Goal: Find specific fact: Find contact information

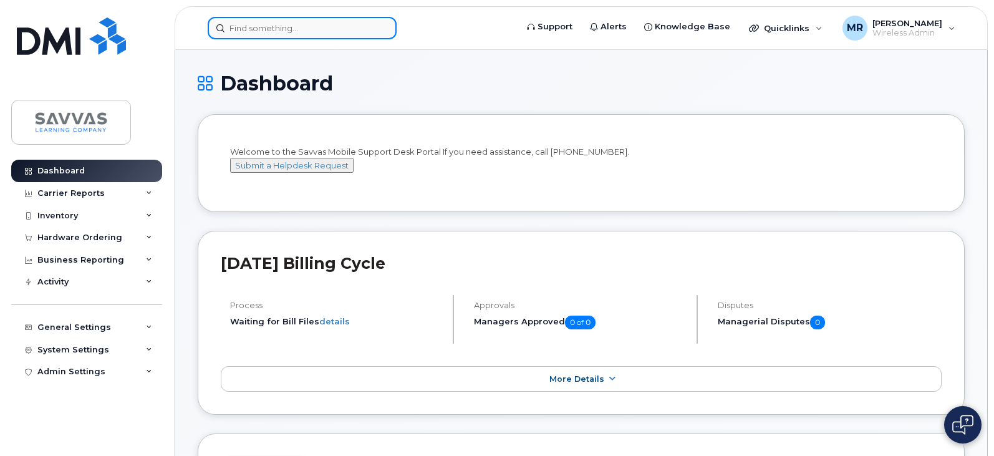
click at [302, 26] on input at bounding box center [302, 28] width 189 height 22
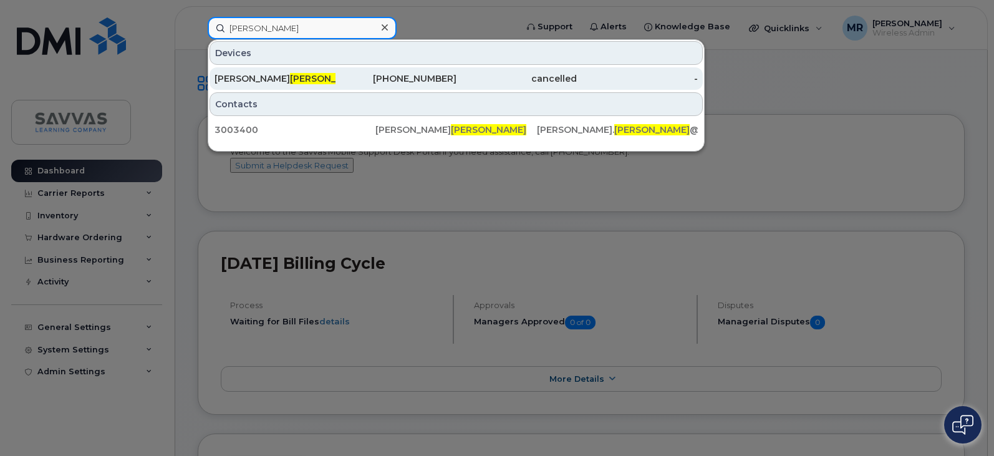
type input "weber"
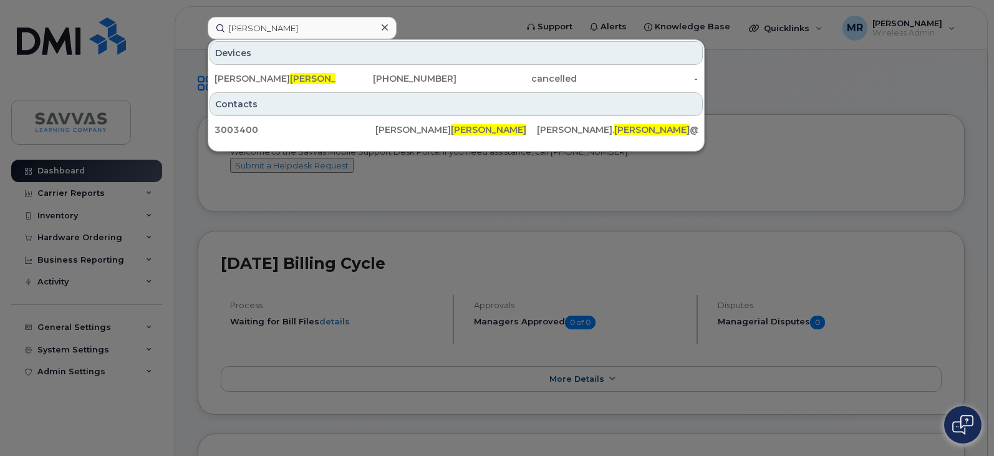
drag, startPoint x: 350, startPoint y: 69, endPoint x: 367, endPoint y: 3, distance: 67.6
click at [456, 69] on div "609-571-5665" at bounding box center [516, 78] width 121 height 22
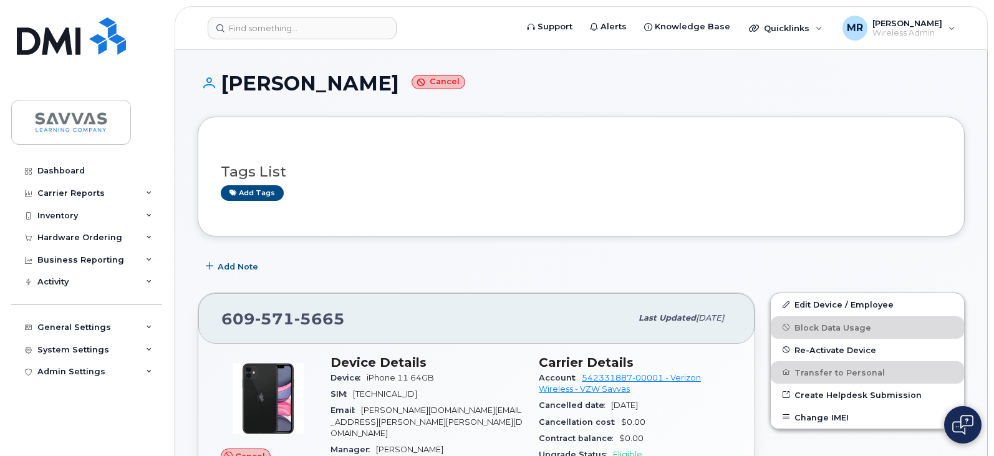
click at [311, 16] on header "Support Alerts Knowledge Base Quicklinks Suspend / Cancel Device Change SIM Car…" at bounding box center [581, 28] width 813 height 44
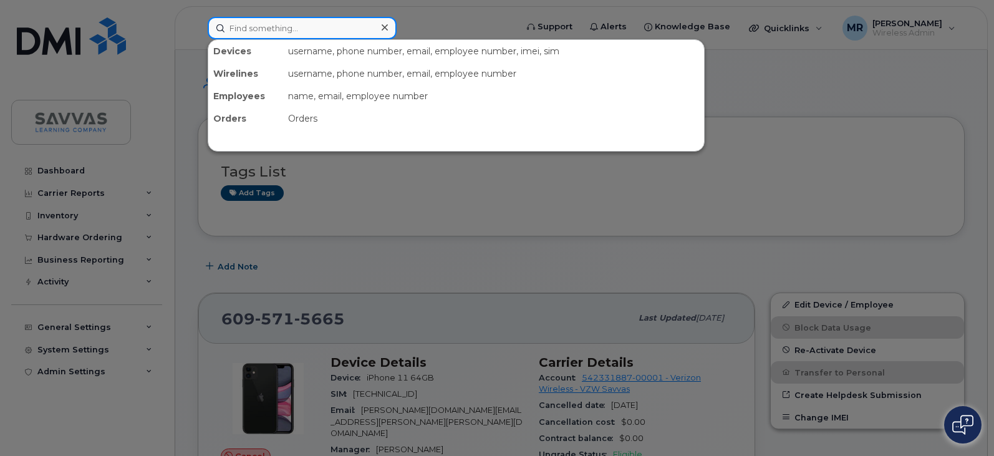
click at [320, 30] on input at bounding box center [302, 28] width 189 height 22
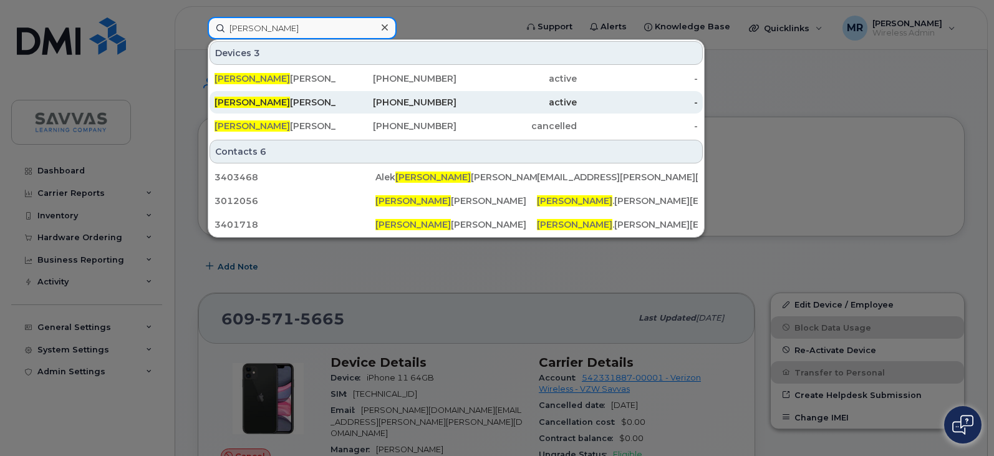
type input "[PERSON_NAME]"
click at [319, 106] on div "[PERSON_NAME]" at bounding box center [274, 102] width 121 height 12
